Goal: Information Seeking & Learning: Learn about a topic

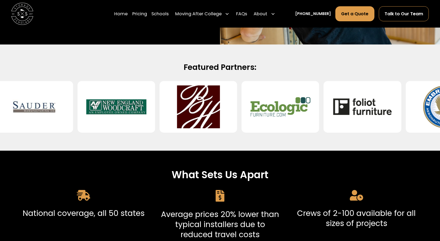
scroll to position [164, 0]
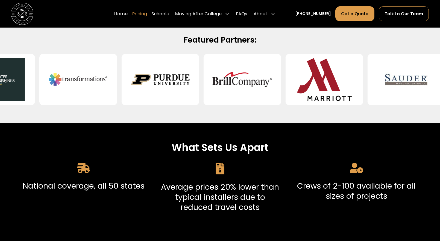
click at [147, 14] on link "Pricing" at bounding box center [139, 14] width 15 height 16
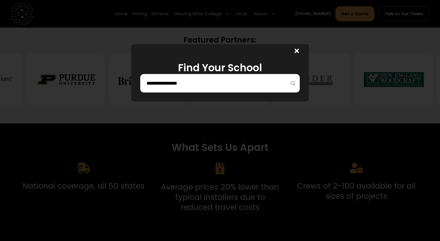
click at [171, 17] on div at bounding box center [220, 120] width 440 height 241
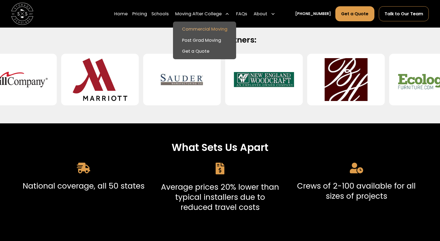
click at [211, 28] on link "Commercial Moving" at bounding box center [204, 29] width 59 height 11
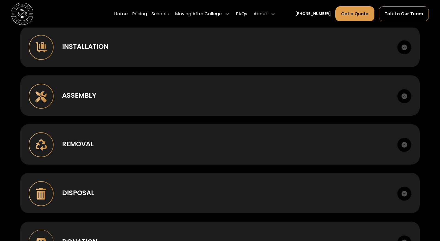
scroll to position [410, 0]
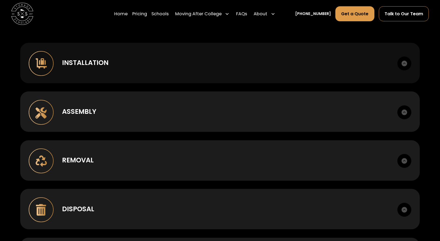
click at [88, 66] on div "Installation" at bounding box center [85, 63] width 46 height 10
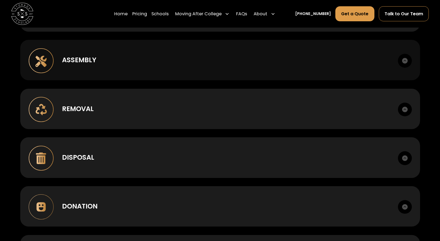
scroll to position [465, 0]
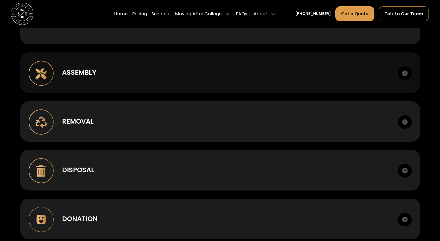
click at [83, 80] on div "Assembly Box to room setup. Hardware management." at bounding box center [220, 72] width 400 height 40
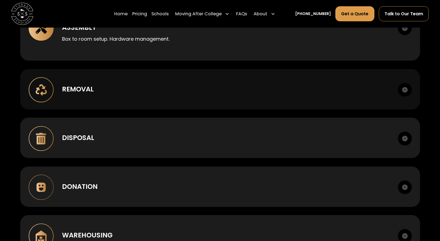
scroll to position [519, 0]
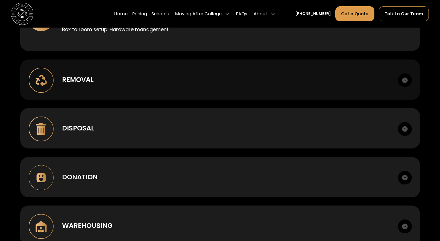
click at [85, 84] on div "Removal" at bounding box center [78, 80] width 32 height 10
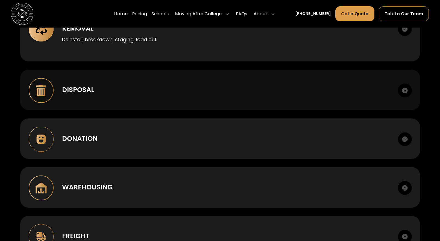
scroll to position [574, 0]
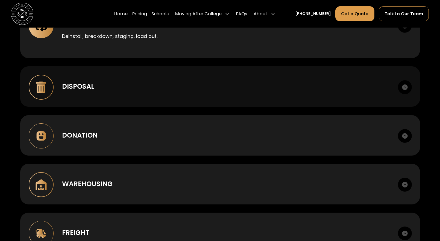
click at [90, 88] on div "Disposal" at bounding box center [78, 87] width 32 height 10
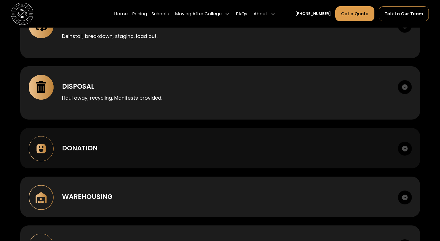
click at [92, 149] on div "Donation" at bounding box center [80, 148] width 36 height 10
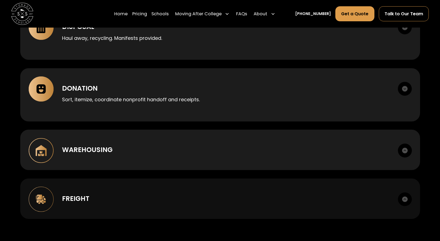
scroll to position [656, 0]
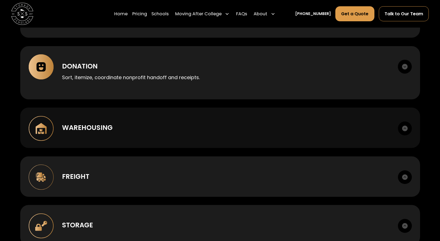
click at [112, 136] on div "Warehousing Short or long term. Cross-dock, palletize, photo records." at bounding box center [220, 128] width 400 height 40
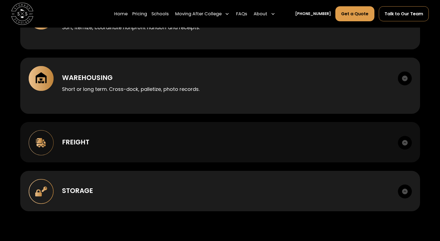
scroll to position [765, 0]
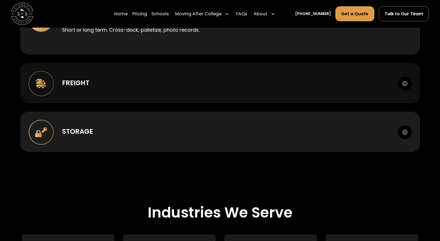
click at [126, 94] on div "Freight LTL, FTL, last mile. Scheduled delivery windows. Liftgate and inside de…" at bounding box center [220, 83] width 400 height 40
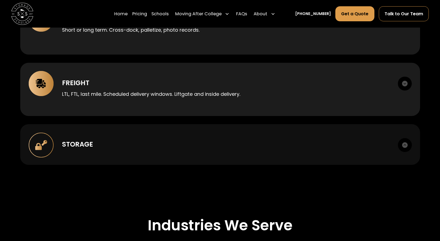
click at [91, 149] on div "Storage" at bounding box center [77, 145] width 31 height 10
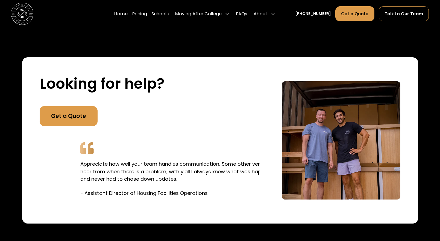
scroll to position [1121, 0]
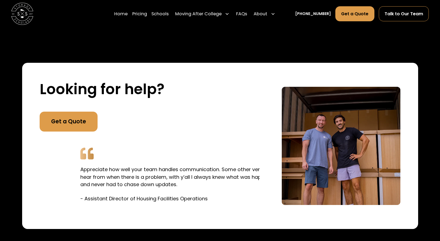
click at [148, 147] on div "Appreciate how well your team handles communication. Some other vendors I only …" at bounding box center [184, 174] width 220 height 73
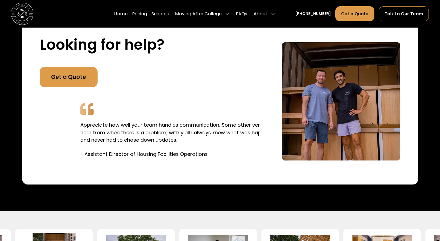
scroll to position [1148, 0]
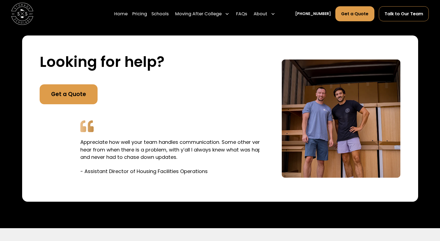
click at [28, 160] on div "Looking for help? Get a Quote I just heard from [PERSON_NAME], our sales rep on…" at bounding box center [220, 119] width 396 height 166
click at [184, 157] on p "Appreciate how well your team handles communication. Some other vendors I only …" at bounding box center [183, 150] width 207 height 22
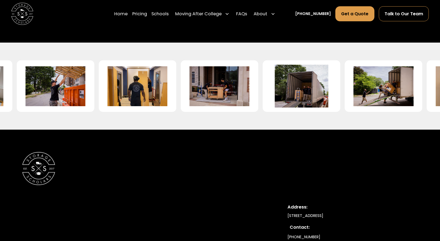
scroll to position [1339, 0]
